Goal: Task Accomplishment & Management: Use online tool/utility

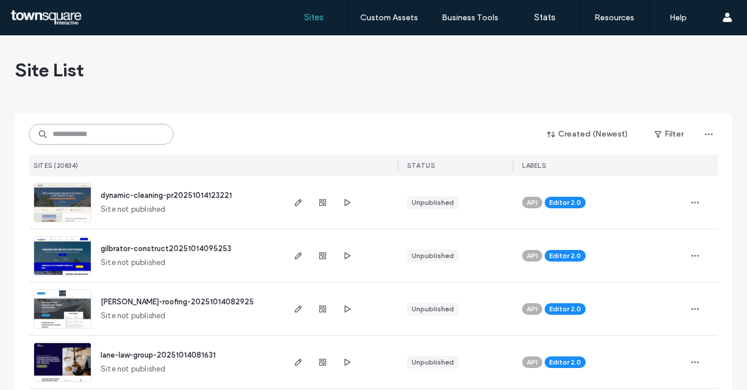
click at [127, 130] on input at bounding box center [101, 134] width 145 height 21
click at [131, 138] on input at bounding box center [101, 134] width 145 height 21
paste input "**********"
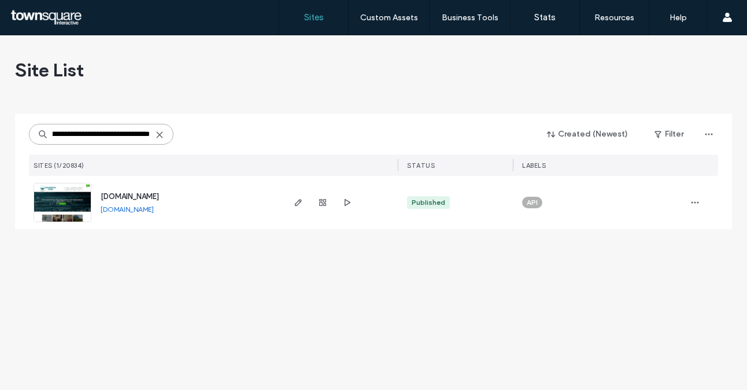
type input "**********"
click at [140, 197] on span "www.livingwaterscleanse.com" at bounding box center [130, 196] width 58 height 9
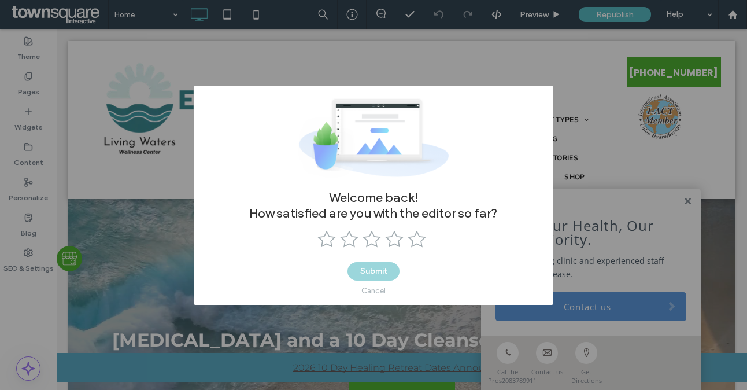
click at [371, 289] on div "Cancel" at bounding box center [373, 290] width 24 height 9
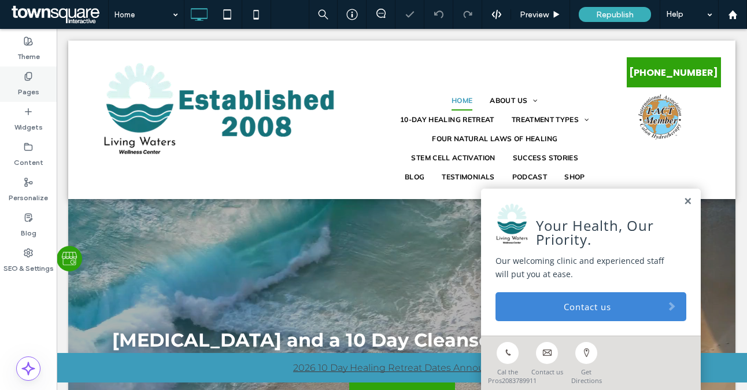
click at [14, 83] on div "Pages" at bounding box center [28, 83] width 57 height 35
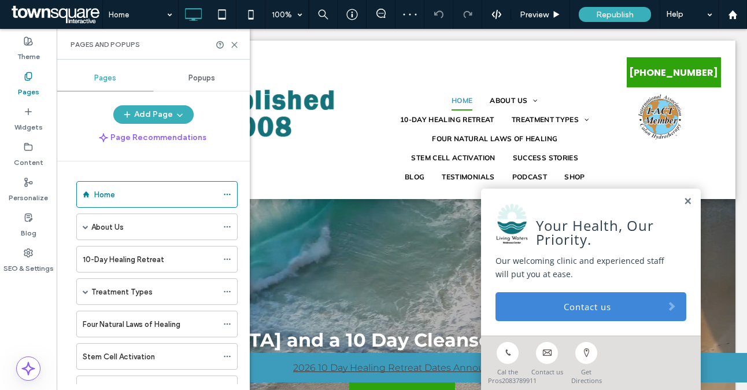
click at [213, 83] on div "Popups" at bounding box center [201, 77] width 97 height 25
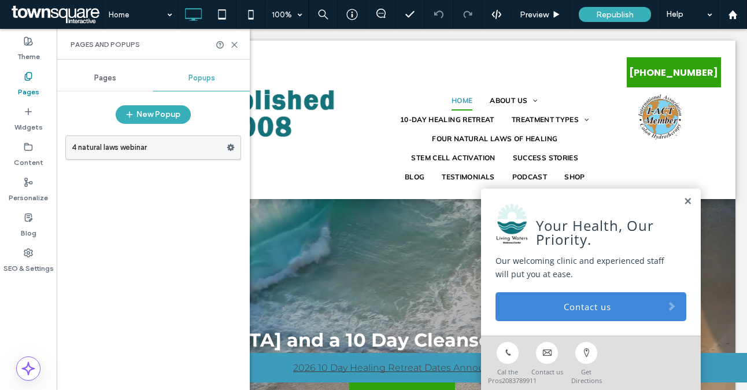
click at [164, 154] on label "4 natural laws webinar" at bounding box center [149, 147] width 155 height 23
click at [230, 145] on div "4 natural laws webinar 100% Preview Republish Help Site Comments Team & Clients…" at bounding box center [373, 195] width 747 height 390
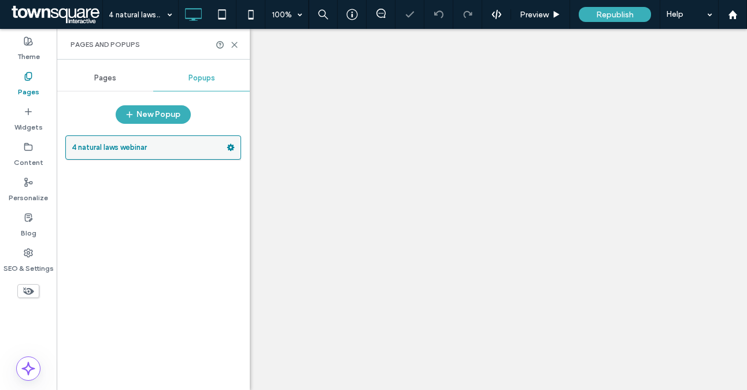
click at [230, 147] on icon at bounding box center [231, 147] width 8 height 8
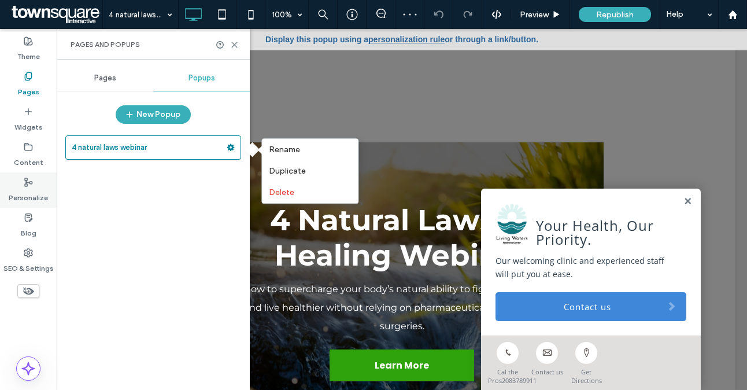
click at [21, 190] on label "Personalize" at bounding box center [28, 195] width 39 height 16
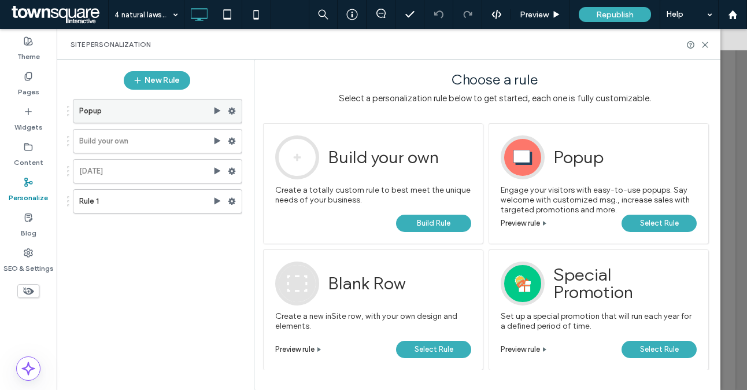
click at [107, 109] on label "Popup" at bounding box center [146, 110] width 134 height 23
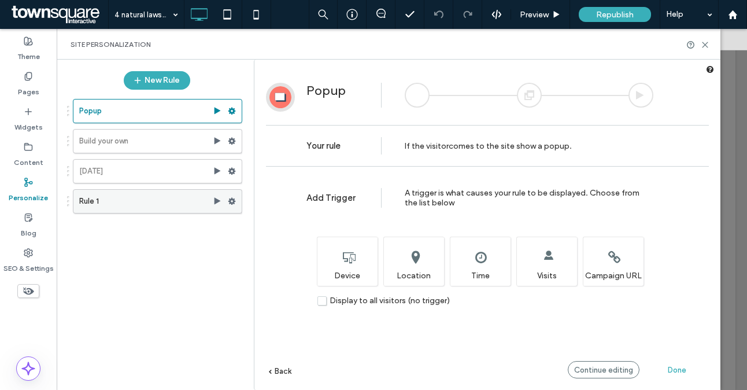
click at [140, 191] on label "Rule 1" at bounding box center [146, 201] width 134 height 23
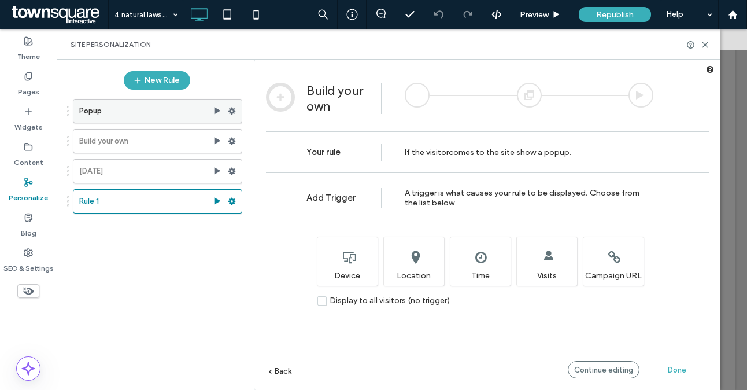
click at [172, 108] on label "Popup" at bounding box center [146, 110] width 134 height 23
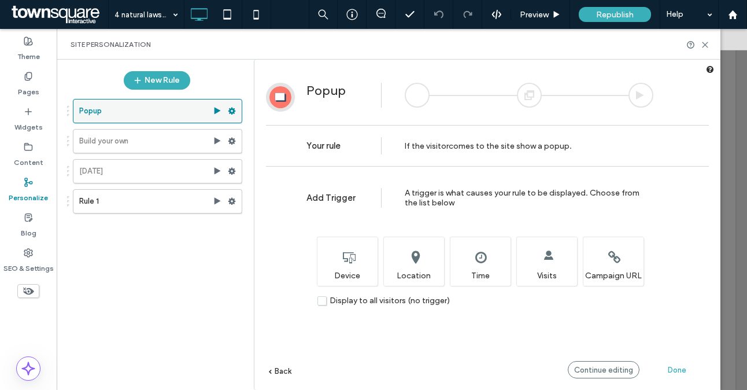
click at [219, 113] on icon at bounding box center [217, 110] width 9 height 9
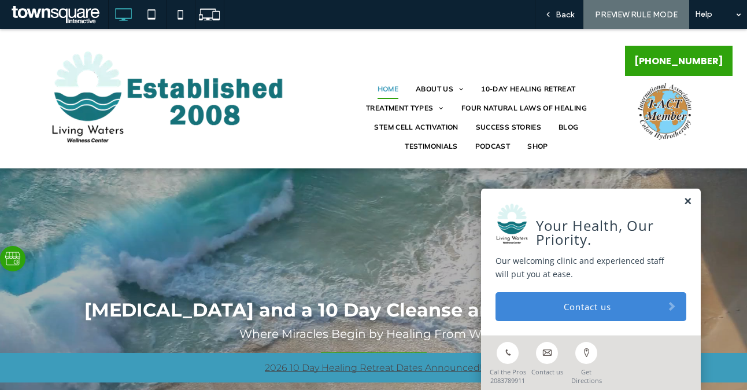
click at [683, 201] on link at bounding box center [687, 202] width 9 height 10
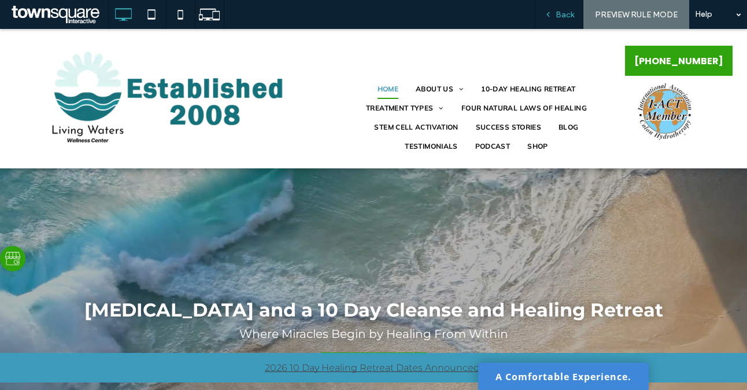
click at [567, 9] on div "Back" at bounding box center [559, 14] width 49 height 29
click at [562, 14] on span "Back" at bounding box center [565, 15] width 19 height 10
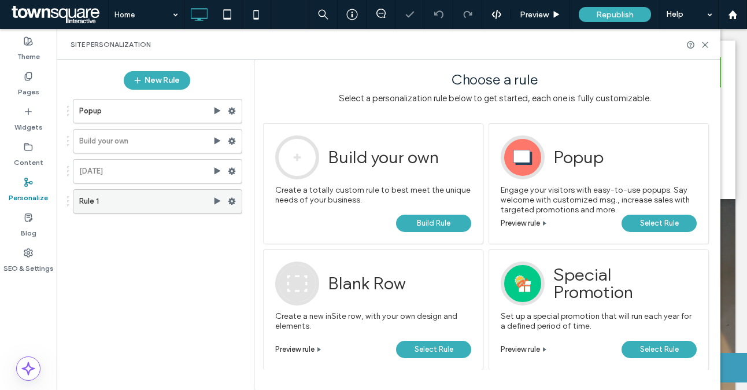
click at [117, 206] on label "Rule 1" at bounding box center [146, 201] width 134 height 23
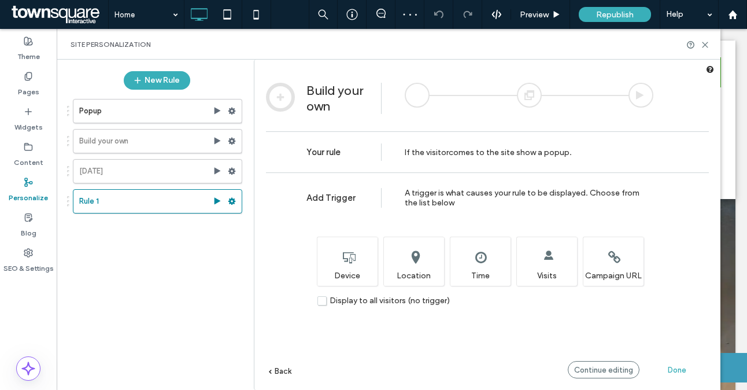
click at [324, 302] on label "Display to all visitors (no trigger)" at bounding box center [383, 300] width 132 height 10
click at [323, 300] on label "Display to all visitors (no trigger)" at bounding box center [383, 300] width 132 height 10
click at [321, 298] on label "Display to all visitors (no trigger)" at bounding box center [383, 300] width 132 height 10
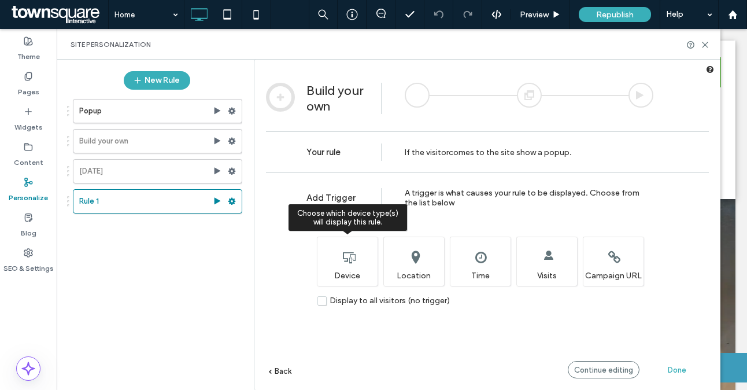
click at [344, 276] on div "Choose which device type(s) will display this rule. Device" at bounding box center [347, 260] width 61 height 49
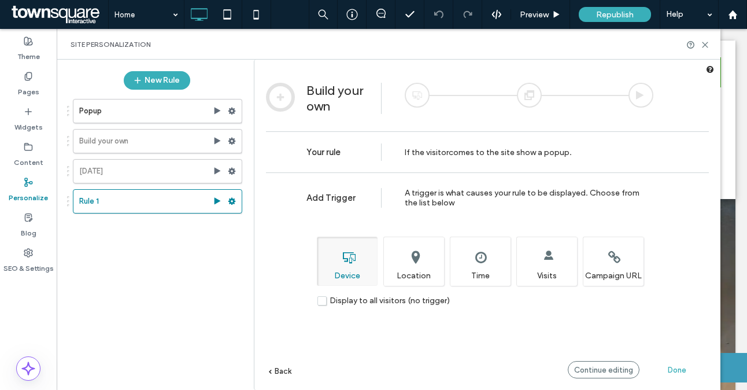
click at [324, 302] on label "Display to all visitors (no trigger)" at bounding box center [383, 300] width 132 height 10
click at [675, 362] on div "Done" at bounding box center [677, 369] width 64 height 17
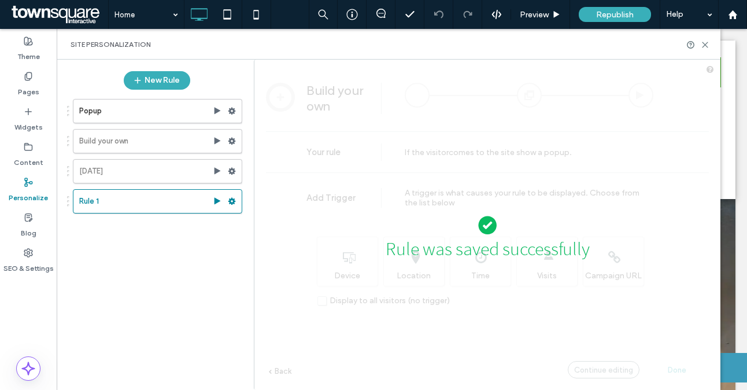
click at [512, 157] on div "Rule was saved successfully" at bounding box center [487, 302] width 466 height 475
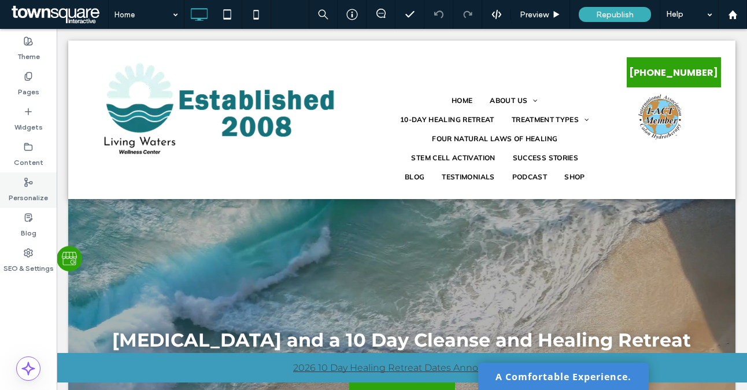
click at [32, 186] on div at bounding box center [373, 195] width 747 height 390
click at [25, 183] on use at bounding box center [29, 182] width 8 height 8
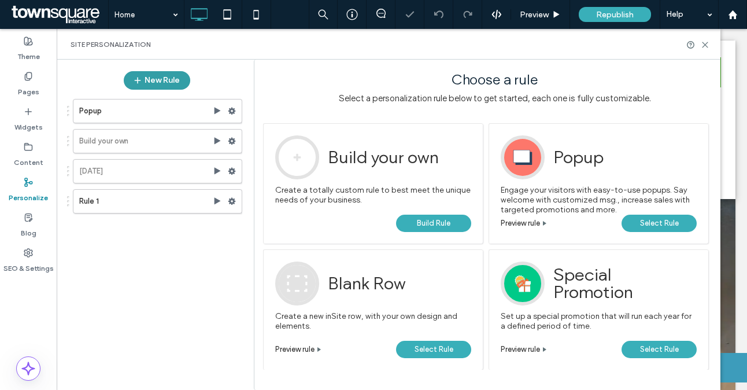
click at [155, 81] on button "New Rule" at bounding box center [157, 80] width 66 height 19
click at [164, 85] on button "New Rule" at bounding box center [157, 80] width 66 height 19
click at [650, 219] on span "Select Rule" at bounding box center [659, 222] width 39 height 17
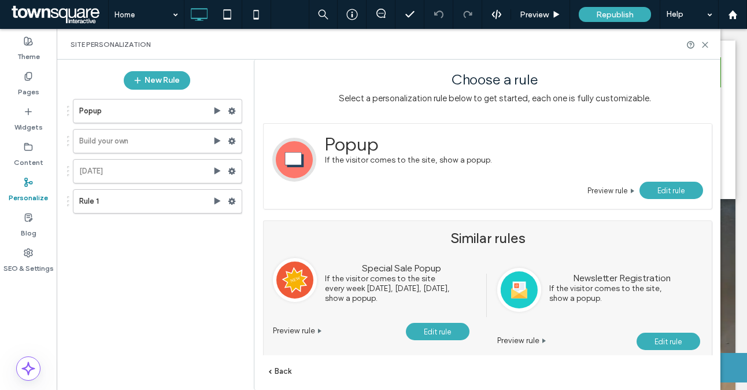
click at [659, 190] on span "Edit rule" at bounding box center [671, 190] width 28 height 9
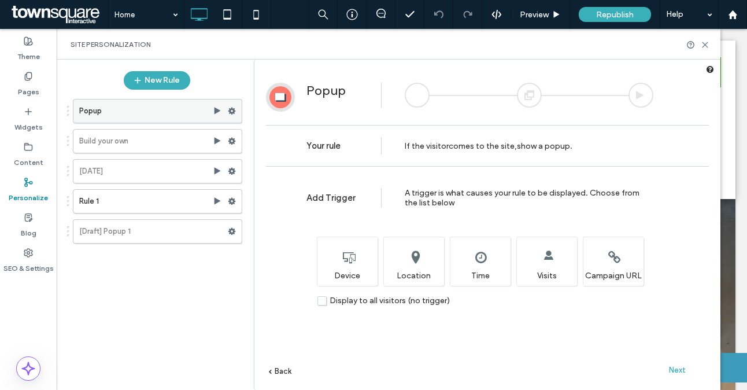
click at [160, 110] on label "Popup" at bounding box center [146, 110] width 134 height 23
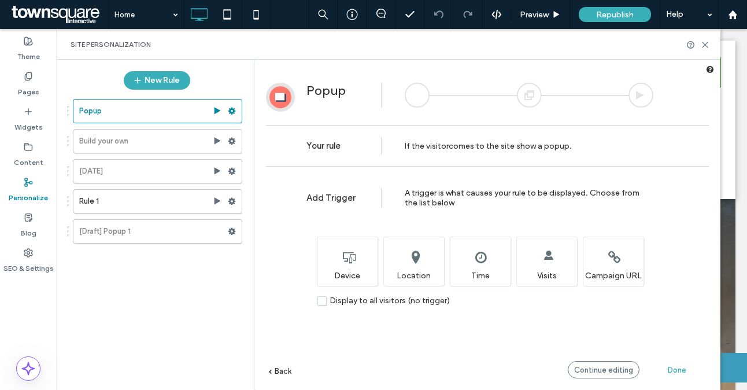
click at [29, 83] on label "Pages" at bounding box center [28, 89] width 21 height 16
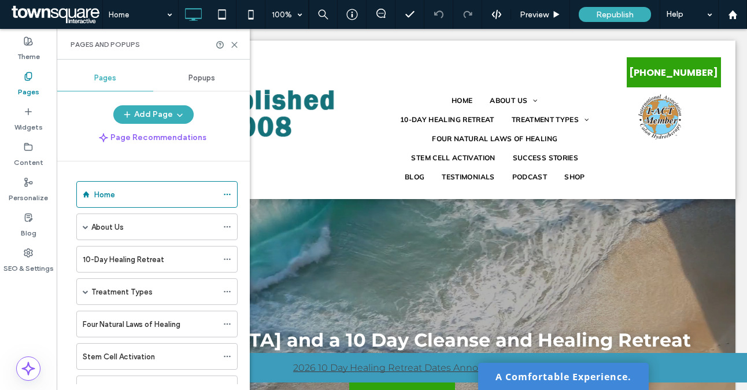
click at [209, 76] on span "Popups" at bounding box center [201, 77] width 27 height 9
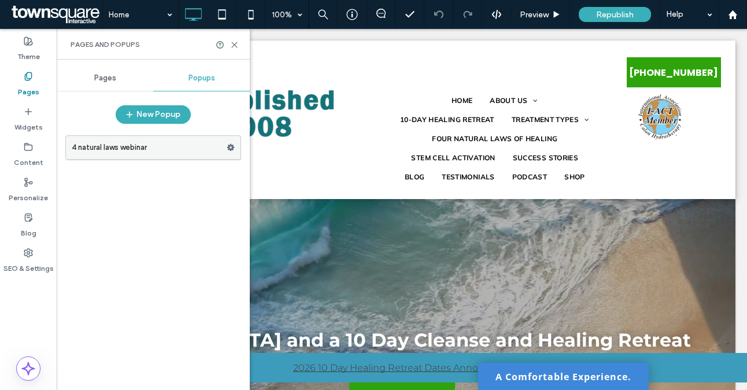
click at [220, 149] on label "4 natural laws webinar" at bounding box center [149, 147] width 155 height 23
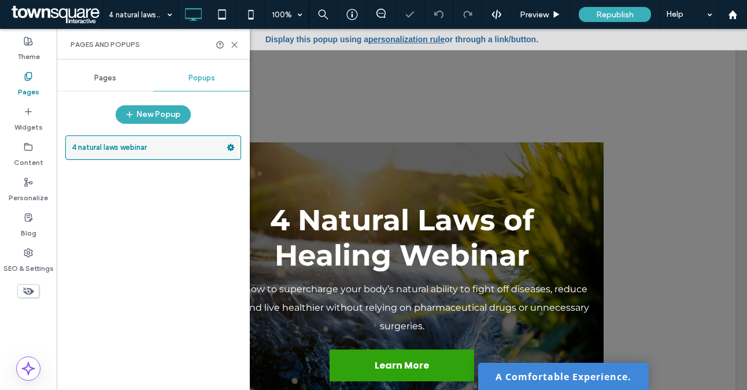
click at [230, 147] on use at bounding box center [231, 147] width 8 height 7
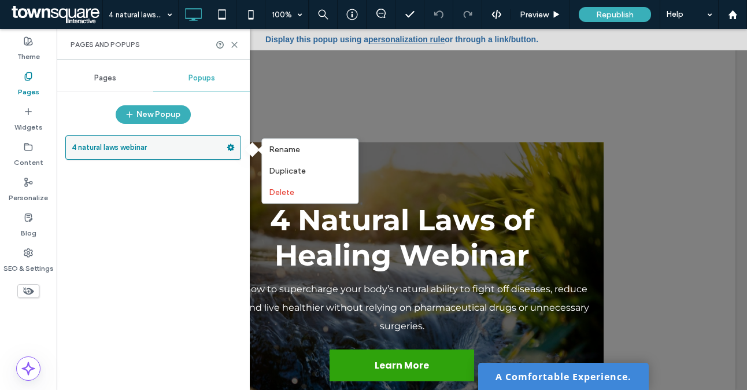
click at [165, 145] on label "4 natural laws webinar" at bounding box center [149, 147] width 155 height 23
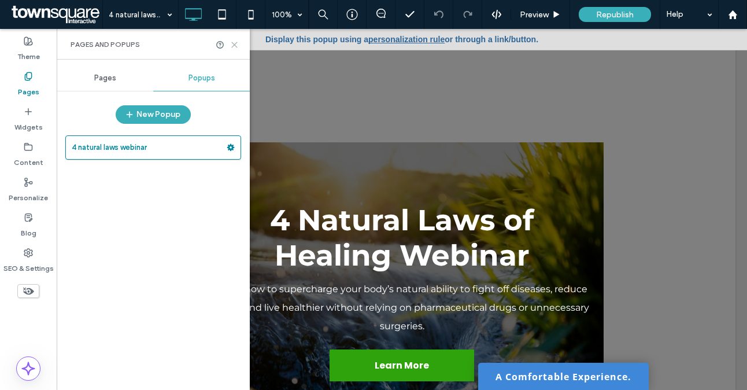
click at [233, 43] on use at bounding box center [234, 44] width 5 height 5
